Goal: Task Accomplishment & Management: Use online tool/utility

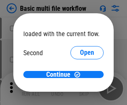
click at [80, 75] on span "Open" at bounding box center [87, 78] width 14 height 7
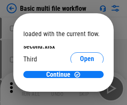
scroll to position [24, 0]
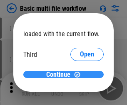
click at [60, 75] on span "Continue" at bounding box center [58, 74] width 24 height 7
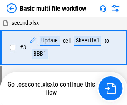
scroll to position [88, 0]
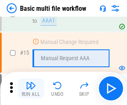
click at [31, 88] on img "button" at bounding box center [31, 86] width 10 height 10
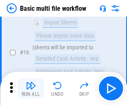
click at [31, 88] on img "button" at bounding box center [31, 86] width 10 height 10
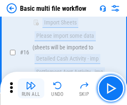
scroll to position [553, 0]
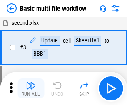
click at [31, 88] on img "button" at bounding box center [31, 86] width 10 height 10
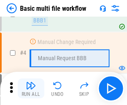
click at [31, 88] on img "button" at bounding box center [31, 86] width 10 height 10
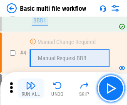
scroll to position [88, 0]
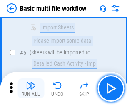
click at [31, 88] on img "button" at bounding box center [31, 86] width 10 height 10
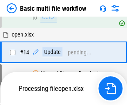
scroll to position [435, 0]
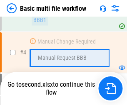
scroll to position [88, 0]
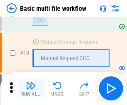
click at [31, 88] on img "button" at bounding box center [31, 86] width 10 height 10
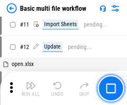
click at [31, 88] on img "button" at bounding box center [31, 86] width 10 height 10
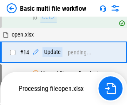
scroll to position [435, 0]
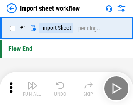
click at [31, 88] on img "button" at bounding box center [32, 86] width 10 height 10
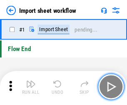
scroll to position [3, 0]
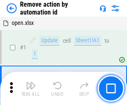
scroll to position [31, 0]
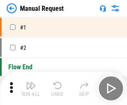
click at [31, 88] on img "button" at bounding box center [31, 86] width 10 height 10
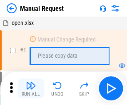
click at [31, 88] on img "button" at bounding box center [31, 86] width 10 height 10
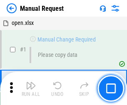
scroll to position [28, 0]
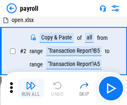
click at [31, 88] on img "button" at bounding box center [31, 86] width 10 height 10
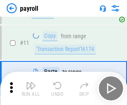
scroll to position [60, 0]
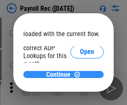
click at [60, 74] on span "Continue" at bounding box center [58, 74] width 24 height 7
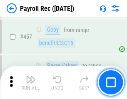
scroll to position [4428, 0]
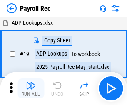
click at [31, 88] on img "button" at bounding box center [31, 86] width 10 height 10
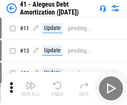
click at [31, 88] on img "button" at bounding box center [31, 86] width 10 height 10
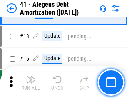
scroll to position [103, 0]
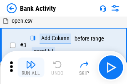
click at [31, 68] on img "button" at bounding box center [31, 65] width 10 height 10
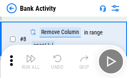
scroll to position [116, 0]
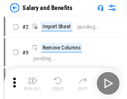
scroll to position [11, 0]
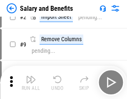
click at [31, 82] on img "button" at bounding box center [31, 79] width 10 height 10
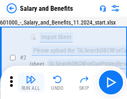
click at [31, 82] on img "button" at bounding box center [31, 79] width 10 height 10
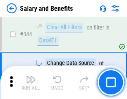
scroll to position [3891, 0]
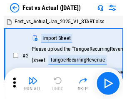
scroll to position [11, 0]
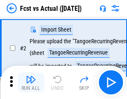
click at [31, 82] on img "button" at bounding box center [31, 79] width 10 height 10
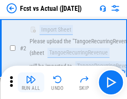
click at [31, 82] on img "button" at bounding box center [31, 79] width 10 height 10
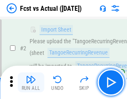
scroll to position [78, 0]
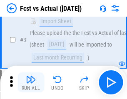
click at [31, 82] on img "button" at bounding box center [31, 79] width 10 height 10
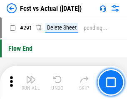
scroll to position [3932, 0]
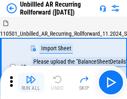
click at [31, 82] on img "button" at bounding box center [31, 79] width 10 height 10
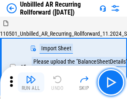
scroll to position [18, 0]
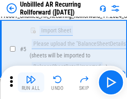
click at [31, 82] on img "button" at bounding box center [31, 79] width 10 height 10
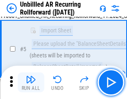
scroll to position [78, 0]
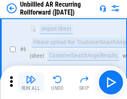
click at [31, 82] on img "button" at bounding box center [31, 79] width 10 height 10
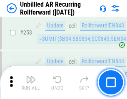
scroll to position [2822, 0]
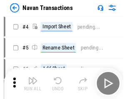
scroll to position [13, 0]
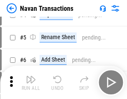
click at [31, 82] on img "button" at bounding box center [31, 79] width 10 height 10
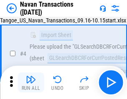
click at [31, 82] on img "button" at bounding box center [31, 79] width 10 height 10
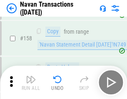
scroll to position [2694, 0]
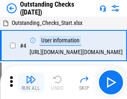
click at [31, 82] on img "button" at bounding box center [31, 79] width 10 height 10
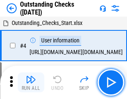
scroll to position [35, 0]
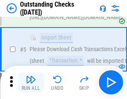
click at [31, 82] on img "button" at bounding box center [31, 79] width 10 height 10
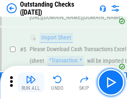
scroll to position [87, 0]
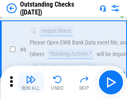
click at [31, 82] on img "button" at bounding box center [31, 79] width 10 height 10
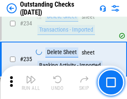
scroll to position [2523, 0]
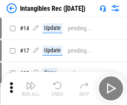
click at [31, 88] on img "button" at bounding box center [31, 86] width 10 height 10
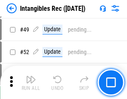
scroll to position [324, 0]
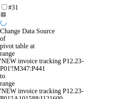
scroll to position [1039, 0]
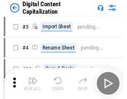
scroll to position [18, 0]
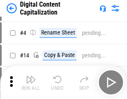
click at [31, 82] on img "button" at bounding box center [31, 79] width 10 height 10
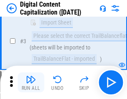
click at [31, 82] on img "button" at bounding box center [31, 79] width 10 height 10
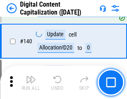
scroll to position [875, 0]
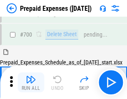
click at [31, 82] on img "button" at bounding box center [31, 79] width 10 height 10
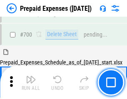
scroll to position [2236, 0]
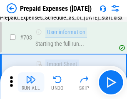
click at [31, 82] on img "button" at bounding box center [31, 79] width 10 height 10
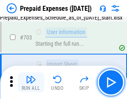
scroll to position [2285, 0]
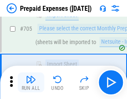
click at [31, 82] on img "button" at bounding box center [31, 79] width 10 height 10
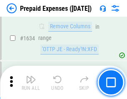
scroll to position [8090, 0]
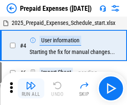
click at [31, 88] on img "button" at bounding box center [31, 86] width 10 height 10
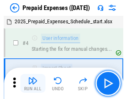
scroll to position [37, 0]
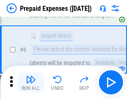
click at [31, 82] on img "button" at bounding box center [31, 79] width 10 height 10
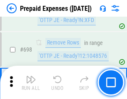
scroll to position [2893, 0]
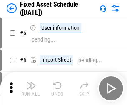
click at [31, 88] on img "button" at bounding box center [31, 86] width 10 height 10
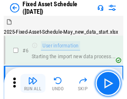
scroll to position [45, 0]
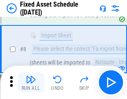
click at [31, 82] on img "button" at bounding box center [31, 79] width 10 height 10
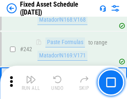
scroll to position [2574, 0]
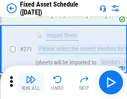
click at [31, 82] on img "button" at bounding box center [31, 79] width 10 height 10
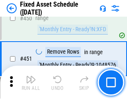
scroll to position [3714, 0]
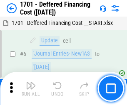
scroll to position [100, 0]
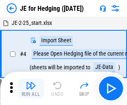
click at [31, 82] on img "button" at bounding box center [31, 86] width 10 height 10
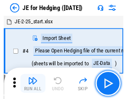
scroll to position [1, 0]
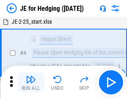
click at [31, 82] on img "button" at bounding box center [31, 79] width 10 height 10
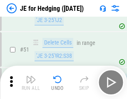
scroll to position [538, 0]
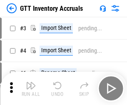
click at [31, 82] on img "button" at bounding box center [31, 86] width 10 height 10
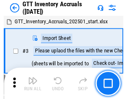
scroll to position [1, 0]
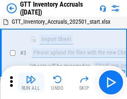
click at [31, 82] on img "button" at bounding box center [31, 79] width 10 height 10
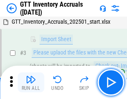
scroll to position [54, 0]
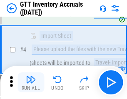
click at [31, 82] on img "button" at bounding box center [31, 79] width 10 height 10
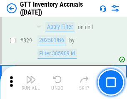
scroll to position [6307, 0]
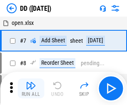
click at [31, 88] on img "button" at bounding box center [31, 86] width 10 height 10
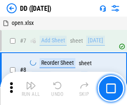
scroll to position [80, 0]
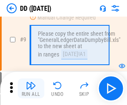
click at [31, 88] on img "button" at bounding box center [31, 86] width 10 height 10
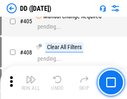
scroll to position [3718, 0]
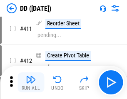
click at [31, 82] on img "button" at bounding box center [31, 79] width 10 height 10
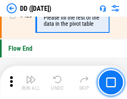
scroll to position [3977, 0]
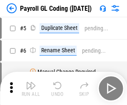
click at [31, 88] on img "button" at bounding box center [31, 86] width 10 height 10
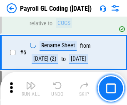
scroll to position [100, 0]
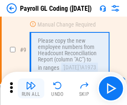
click at [31, 88] on img "button" at bounding box center [31, 86] width 10 height 10
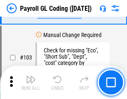
scroll to position [1949, 0]
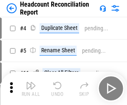
click at [31, 88] on img "button" at bounding box center [31, 86] width 10 height 10
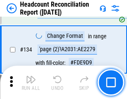
scroll to position [999, 0]
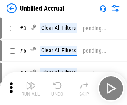
click at [31, 88] on img "button" at bounding box center [31, 86] width 10 height 10
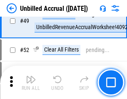
scroll to position [754, 0]
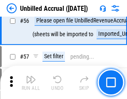
click at [31, 82] on img "button" at bounding box center [31, 79] width 10 height 10
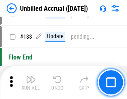
scroll to position [2475, 0]
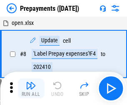
click at [31, 88] on img "button" at bounding box center [31, 86] width 10 height 10
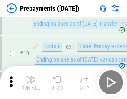
scroll to position [52, 0]
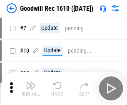
click at [31, 88] on img "button" at bounding box center [31, 86] width 10 height 10
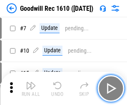
scroll to position [142, 0]
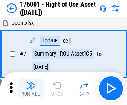
click at [31, 88] on img "button" at bounding box center [31, 86] width 10 height 10
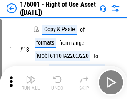
scroll to position [54, 0]
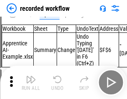
click at [31, 82] on img "button" at bounding box center [31, 79] width 10 height 10
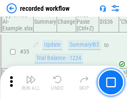
scroll to position [2597, 0]
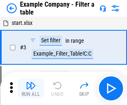
click at [31, 88] on img "button" at bounding box center [31, 86] width 10 height 10
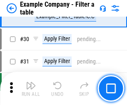
scroll to position [760, 0]
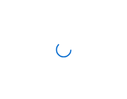
scroll to position [13, 0]
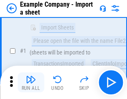
click at [31, 82] on img "button" at bounding box center [31, 79] width 10 height 10
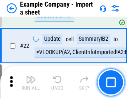
scroll to position [184, 0]
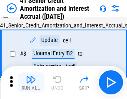
click at [31, 82] on img "button" at bounding box center [31, 79] width 10 height 10
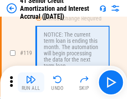
click at [31, 82] on img "button" at bounding box center [31, 79] width 10 height 10
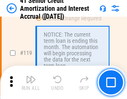
scroll to position [784, 0]
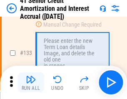
click at [31, 82] on img "button" at bounding box center [31, 79] width 10 height 10
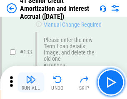
scroll to position [868, 0]
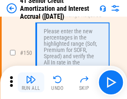
click at [31, 82] on img "button" at bounding box center [31, 79] width 10 height 10
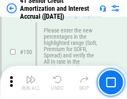
scroll to position [956, 0]
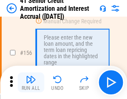
click at [31, 82] on img "button" at bounding box center [31, 79] width 10 height 10
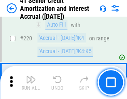
scroll to position [1861, 0]
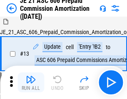
click at [31, 82] on img "button" at bounding box center [31, 79] width 10 height 10
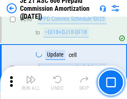
scroll to position [1529, 0]
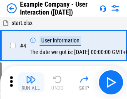
click at [31, 82] on img "button" at bounding box center [31, 79] width 10 height 10
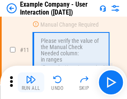
click at [31, 82] on img "button" at bounding box center [31, 79] width 10 height 10
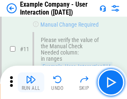
scroll to position [180, 0]
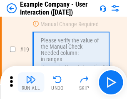
click at [31, 82] on img "button" at bounding box center [31, 79] width 10 height 10
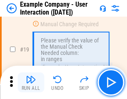
click at [31, 82] on img "button" at bounding box center [31, 79] width 10 height 10
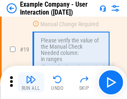
click at [31, 82] on img "button" at bounding box center [31, 79] width 10 height 10
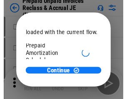
scroll to position [49, 0]
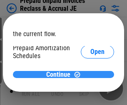
click at [60, 74] on span "Continue" at bounding box center [58, 74] width 24 height 7
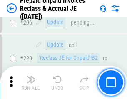
scroll to position [1077, 0]
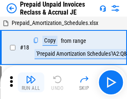
click at [31, 82] on img "button" at bounding box center [31, 79] width 10 height 10
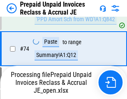
scroll to position [593, 0]
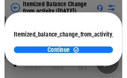
scroll to position [61, 0]
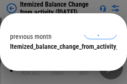
click at [60, 60] on span "Continue" at bounding box center [58, 63] width 24 height 7
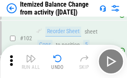
scroll to position [1390, 0]
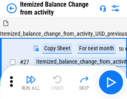
scroll to position [13, 0]
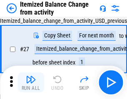
click at [31, 82] on img "button" at bounding box center [31, 79] width 10 height 10
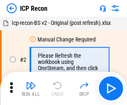
scroll to position [4, 0]
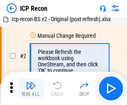
click at [31, 88] on img "button" at bounding box center [31, 86] width 10 height 10
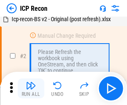
click at [31, 88] on img "button" at bounding box center [31, 86] width 10 height 10
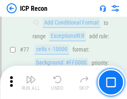
scroll to position [747, 0]
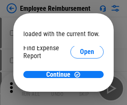
click at [80, 96] on span "Open" at bounding box center [87, 99] width 14 height 7
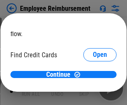
scroll to position [49, 0]
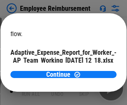
click at [93, 70] on span "Open" at bounding box center [100, 73] width 14 height 7
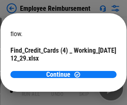
scroll to position [86, 0]
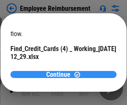
click at [60, 74] on span "Continue" at bounding box center [58, 74] width 24 height 7
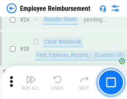
scroll to position [388, 0]
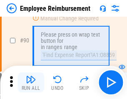
click at [31, 82] on img "button" at bounding box center [31, 79] width 10 height 10
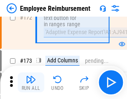
click at [31, 82] on img "button" at bounding box center [31, 79] width 10 height 10
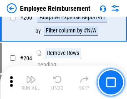
scroll to position [2102, 0]
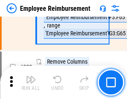
click at [31, 82] on img "button" at bounding box center [31, 79] width 10 height 10
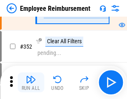
click at [31, 82] on img "button" at bounding box center [31, 79] width 10 height 10
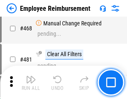
scroll to position [5080, 0]
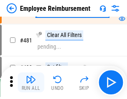
click at [31, 82] on img "button" at bounding box center [31, 79] width 10 height 10
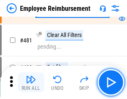
click at [31, 82] on img "button" at bounding box center [31, 79] width 10 height 10
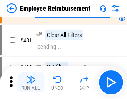
click at [31, 82] on img "button" at bounding box center [31, 79] width 10 height 10
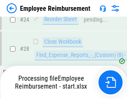
scroll to position [388, 0]
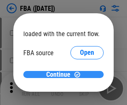
click at [60, 75] on span "Continue" at bounding box center [58, 74] width 24 height 7
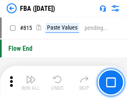
scroll to position [7438, 0]
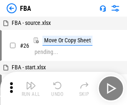
scroll to position [8, 0]
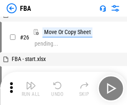
click at [31, 88] on img "button" at bounding box center [31, 86] width 10 height 10
